Goal: Transaction & Acquisition: Purchase product/service

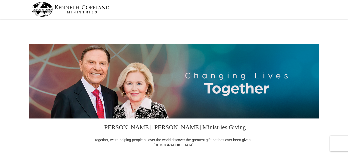
select select "[GEOGRAPHIC_DATA]"
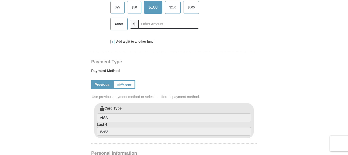
scroll to position [192, 0]
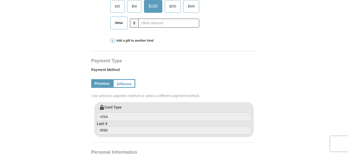
click at [100, 83] on link "Previous" at bounding box center [102, 83] width 22 height 9
click at [124, 83] on link "Different" at bounding box center [123, 83] width 21 height 9
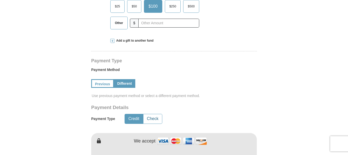
click at [151, 119] on button "Check" at bounding box center [152, 118] width 19 height 9
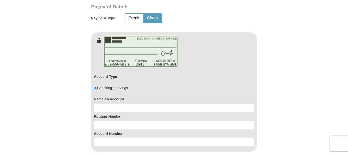
scroll to position [293, 0]
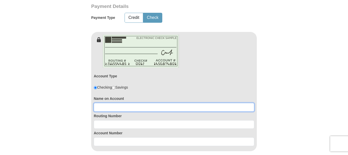
click at [103, 109] on input at bounding box center [174, 107] width 160 height 9
type input "[PERSON_NAME]"
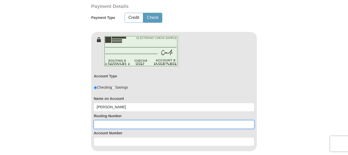
click at [103, 124] on input at bounding box center [174, 124] width 160 height 9
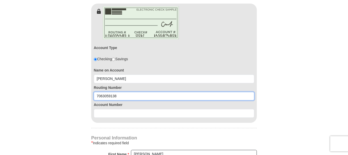
scroll to position [324, 0]
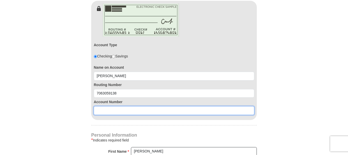
click at [104, 112] on input at bounding box center [174, 110] width 160 height 9
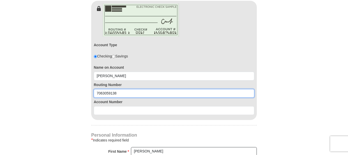
click at [119, 95] on input "7063059138" at bounding box center [174, 93] width 160 height 9
type input "7"
type input "111900659"
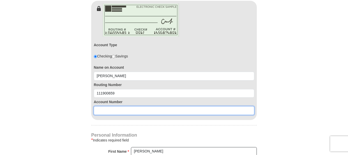
click at [120, 112] on input at bounding box center [174, 110] width 160 height 9
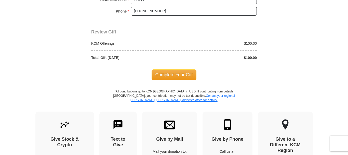
scroll to position [572, 0]
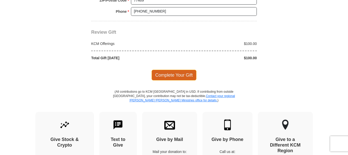
type input "7063059138"
click at [167, 74] on span "Complete Your Gift" at bounding box center [174, 75] width 45 height 11
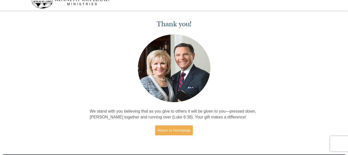
scroll to position [7, 0]
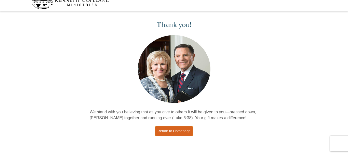
click at [163, 131] on link "Return to Homepage" at bounding box center [174, 131] width 38 height 10
